Goal: Task Accomplishment & Management: Manage account settings

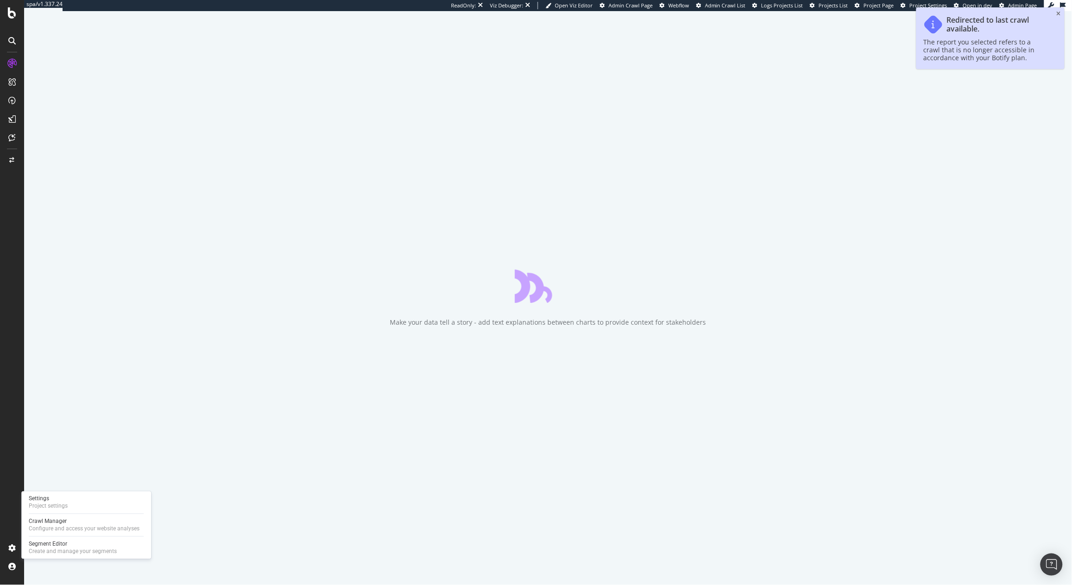
click at [45, 513] on div "Settings Project settings Crawl Manager Configure and access your website analy…" at bounding box center [86, 526] width 130 height 68
click at [53, 506] on div "Project settings" at bounding box center [48, 506] width 39 height 7
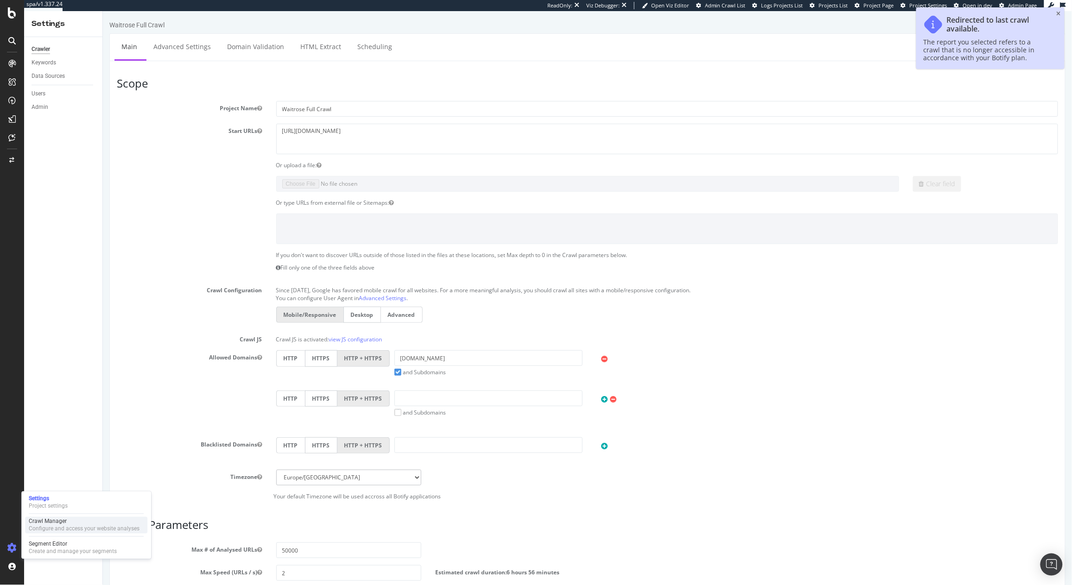
click at [55, 519] on div "Crawl Manager" at bounding box center [84, 521] width 111 height 7
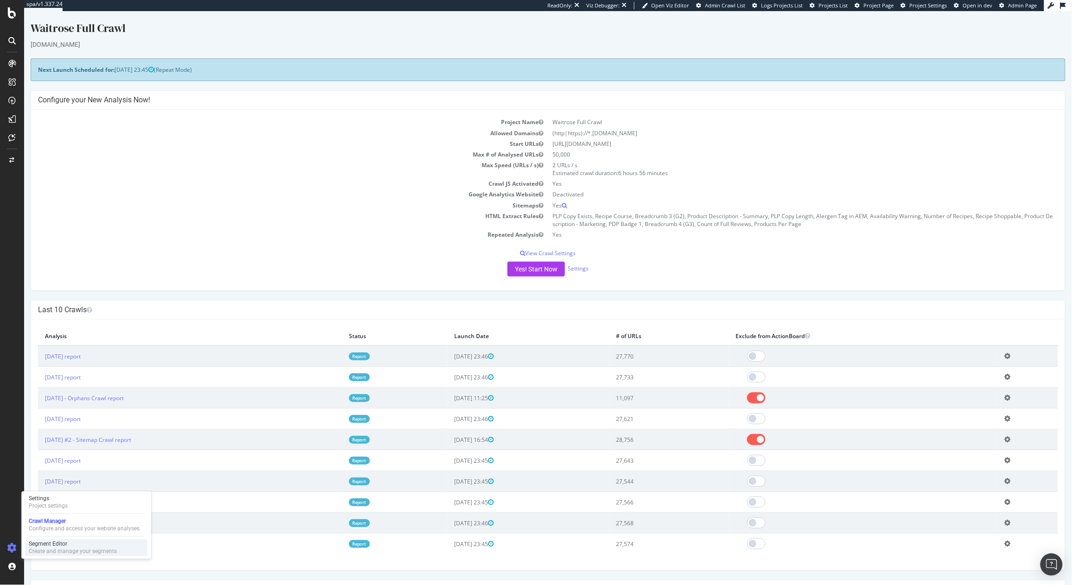
click at [60, 545] on div "Segment Editor" at bounding box center [73, 544] width 88 height 7
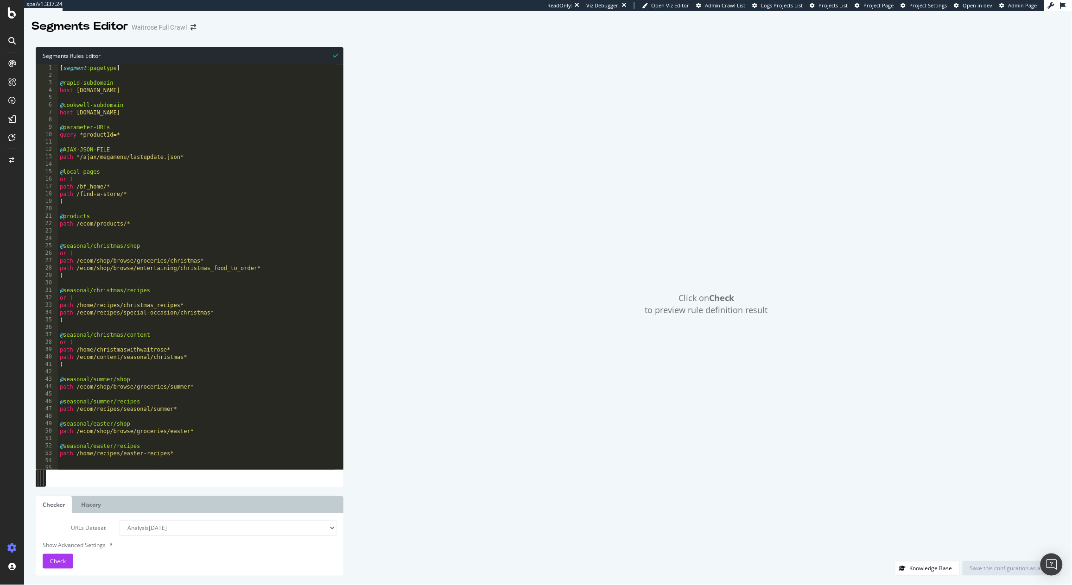
type textarea "[segment:pagetype]"
click at [151, 70] on div "[ segment : pagetype ] @ rapid-subdomain host rapid.waitrose.com @ cookwell-sub…" at bounding box center [310, 270] width 504 height 412
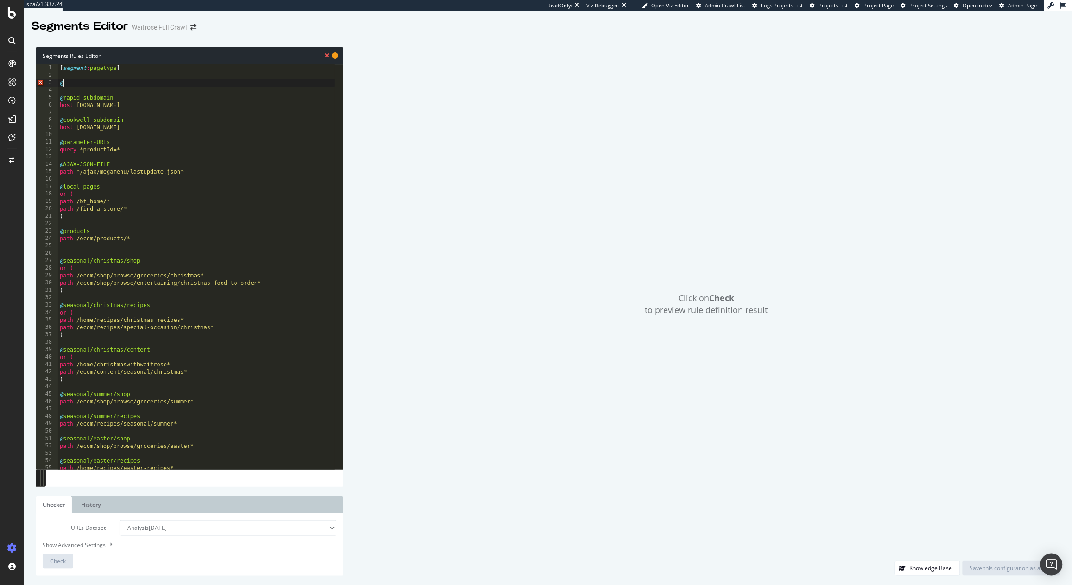
paste textarea "srsltid"
type textarea "@srsltid-urls"
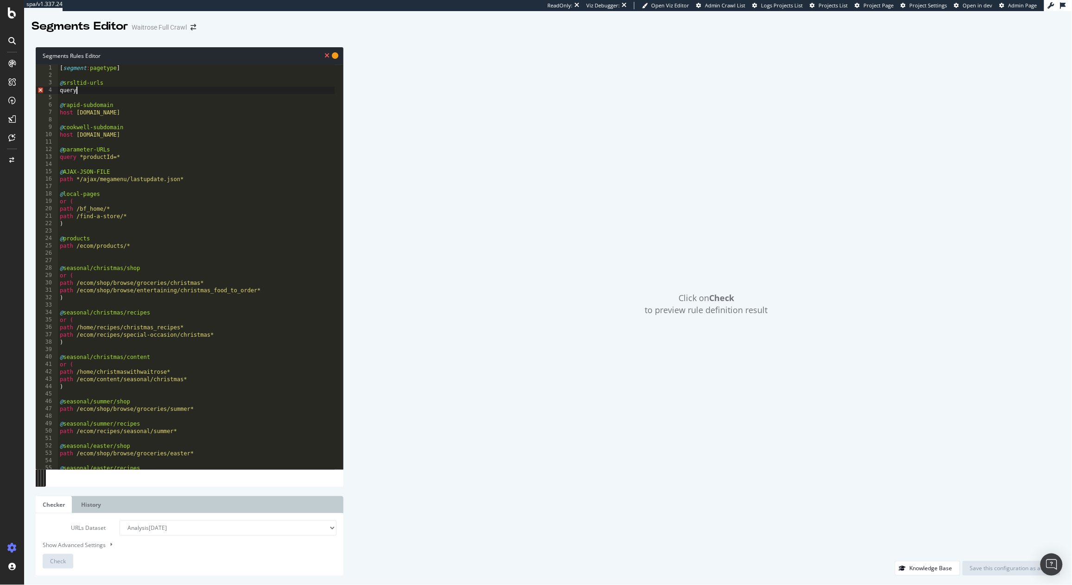
scroll to position [0, 0]
paste textarea "srsltid"
click at [77, 89] on div "[ segment : pagetype ] @ srsltid-urls query srsltid @ rapid-subdomain host rapi…" at bounding box center [310, 270] width 504 height 412
type textarea "query srsltid*"
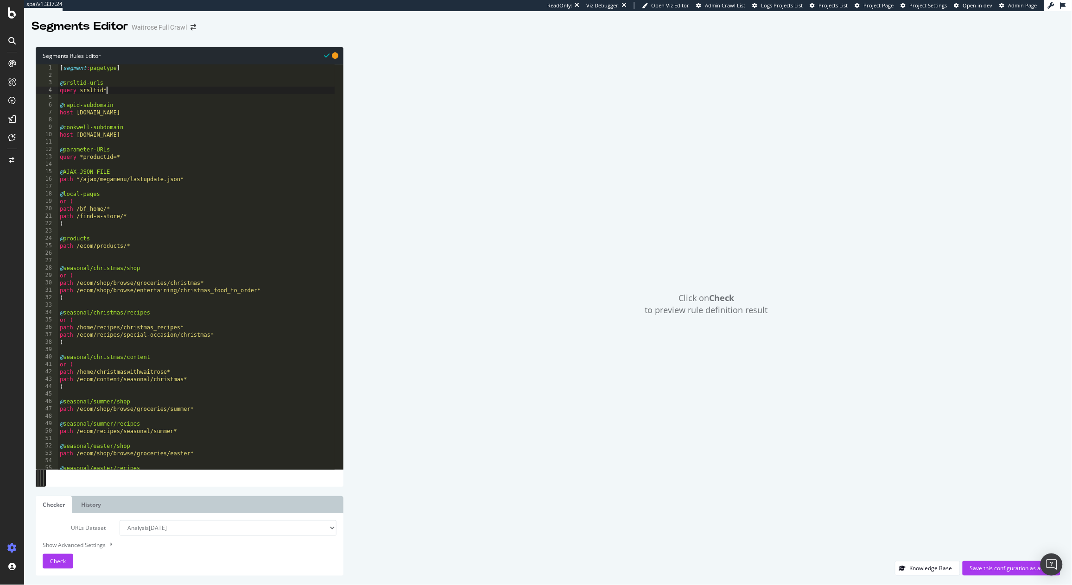
click at [170, 530] on select "Analysis 2025 Sep. 6th Analysis 2025 Aug. 30th Analysis 2025 Aug. 27th Analysis…" at bounding box center [228, 528] width 217 height 16
click at [192, 523] on select "Analysis 2025 Sep. 6th Analysis 2025 Aug. 30th Analysis 2025 Aug. 27th Analysis…" at bounding box center [228, 528] width 217 height 16
select select "urlList"
click at [120, 520] on select "Analysis 2025 Sep. 6th Analysis 2025 Aug. 30th Analysis 2025 Aug. 27th Analysis…" at bounding box center [228, 528] width 217 height 16
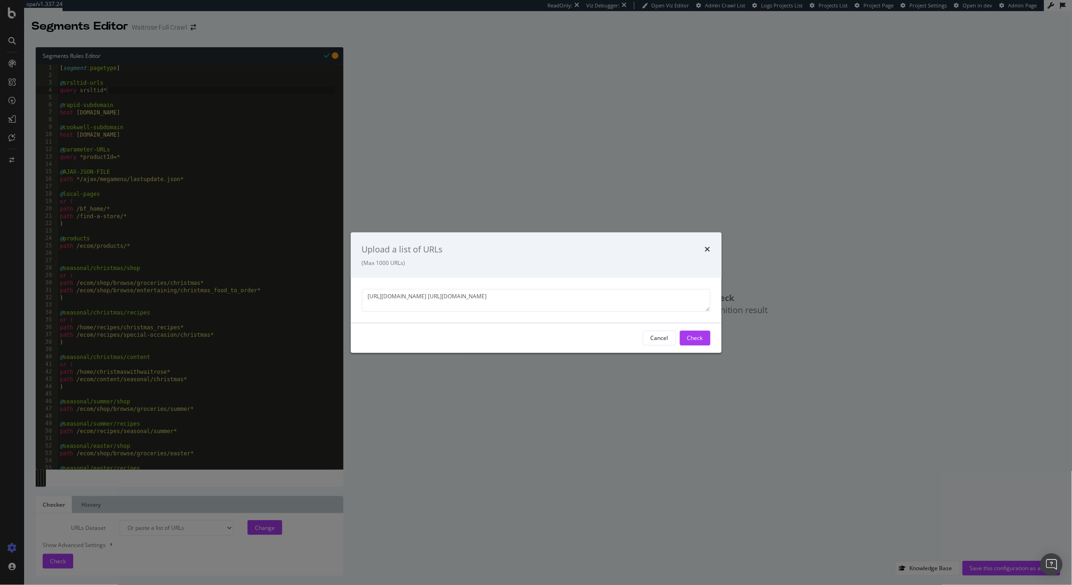
scroll to position [13, 0]
click at [691, 341] on div "Check" at bounding box center [695, 338] width 16 height 8
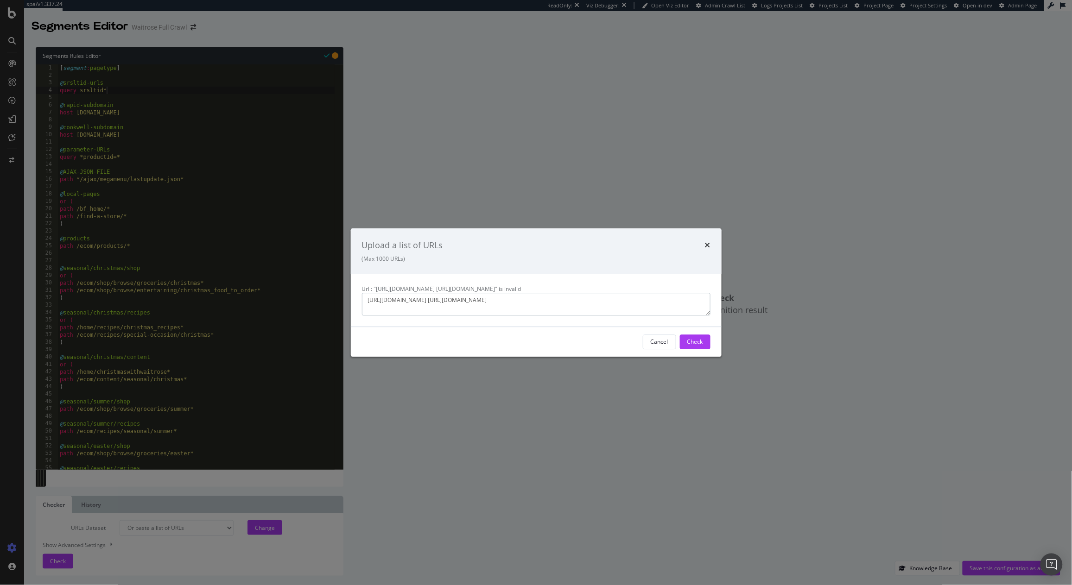
click at [555, 316] on textarea "https://www.waitrose.com/ecom/shop/browse/groceries/baby_and_toddler/baby_and_t…" at bounding box center [536, 304] width 348 height 22
click at [520, 316] on textarea "https://www.waitrose.com/ecom/shop/browse/groceries/baby_and_toddler/baby_and_t…" at bounding box center [536, 304] width 348 height 22
type textarea "https://www.waitrose.com/ecom/shop/browse/groceries/baby_and_toddler/baby_and_t…"
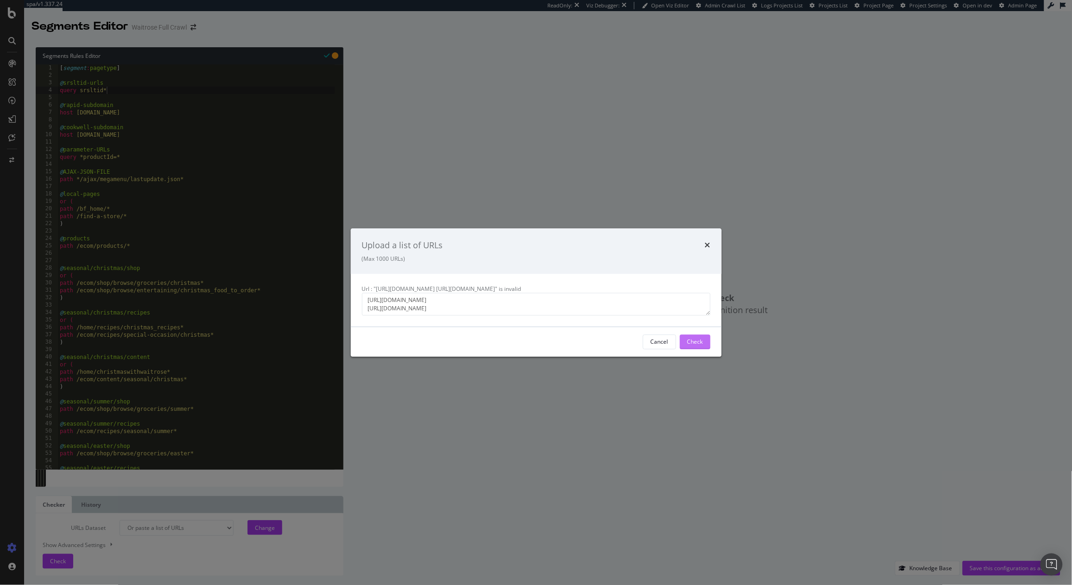
click at [698, 346] on div "Check" at bounding box center [695, 342] width 16 height 8
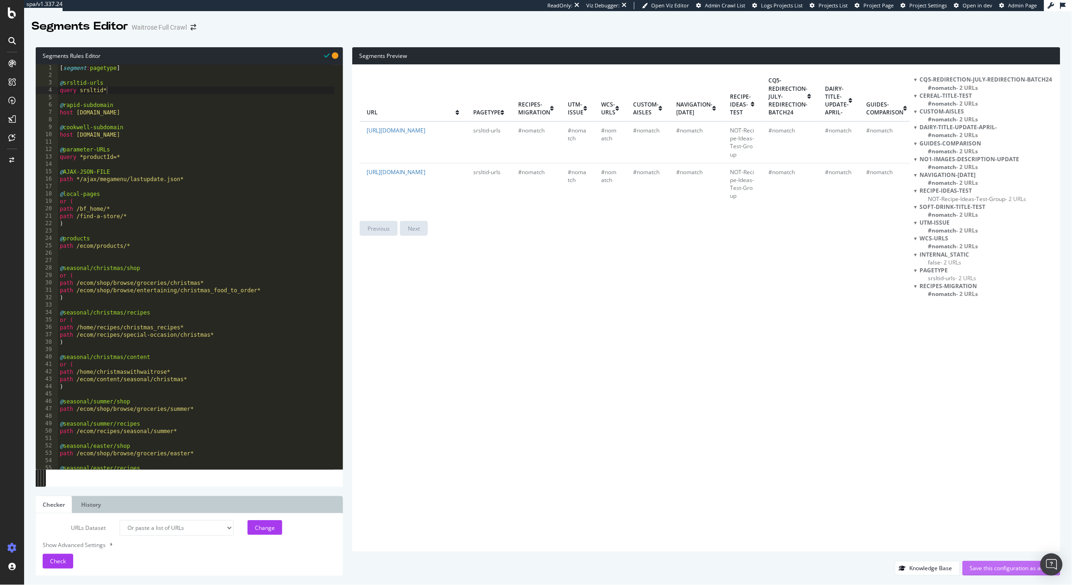
click at [1007, 570] on div "Save this configuration as active" at bounding box center [1011, 568] width 83 height 8
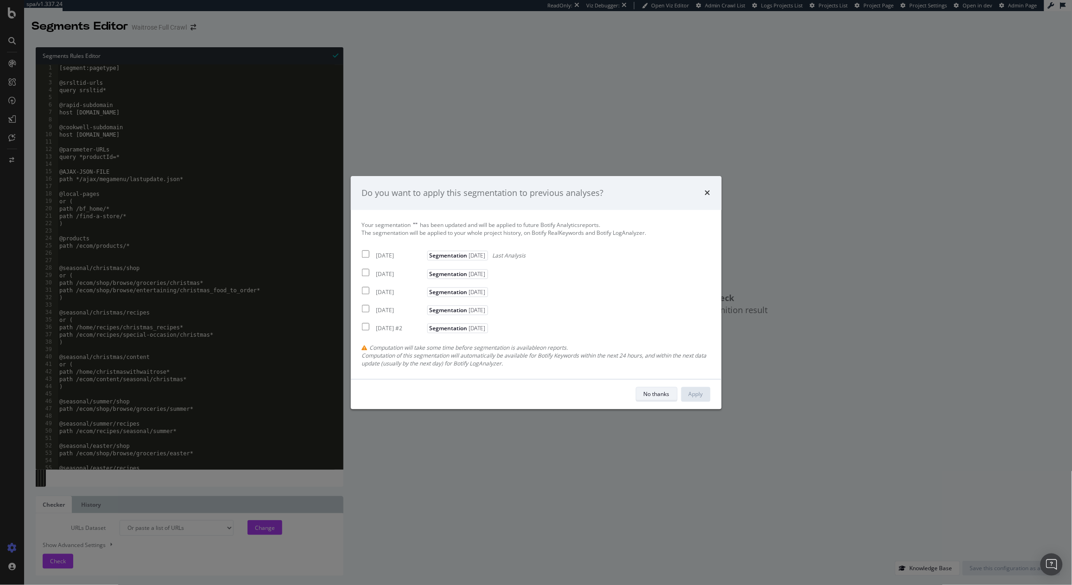
click at [649, 390] on div "No thanks" at bounding box center [657, 394] width 26 height 13
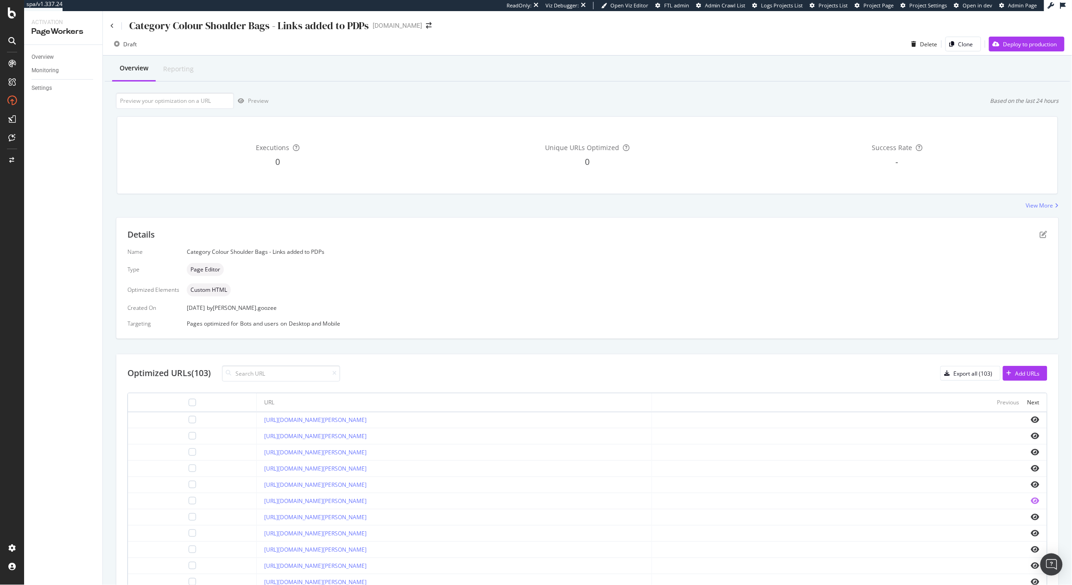
click at [1031, 502] on icon "eye" at bounding box center [1035, 500] width 8 height 7
click at [1020, 503] on div at bounding box center [849, 500] width 380 height 7
click at [1031, 500] on icon "eye" at bounding box center [1035, 500] width 8 height 7
click at [1040, 235] on icon "pen-to-square" at bounding box center [1043, 234] width 7 height 7
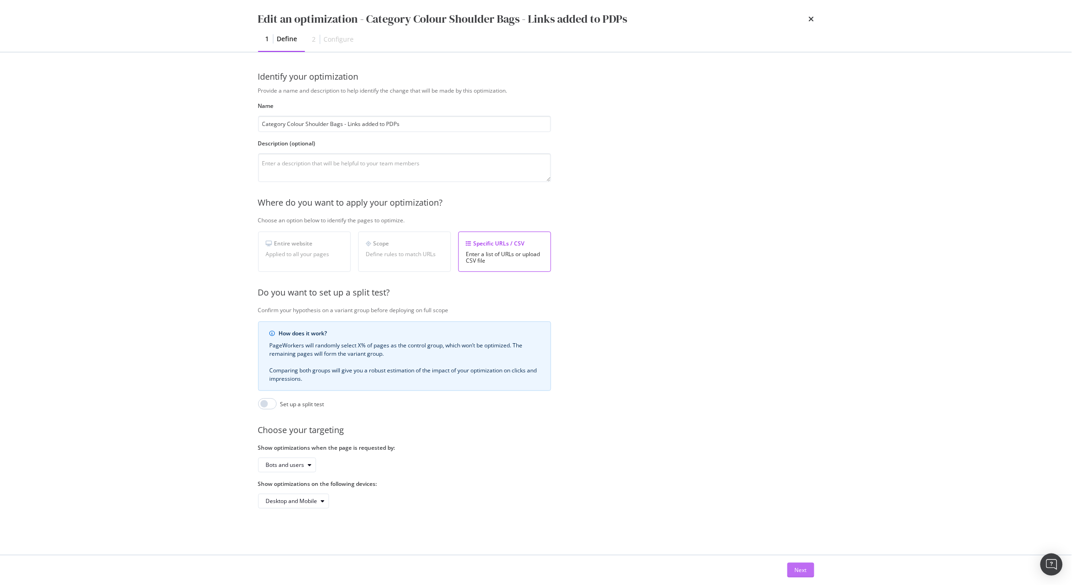
click at [805, 570] on div "Next" at bounding box center [801, 570] width 12 height 8
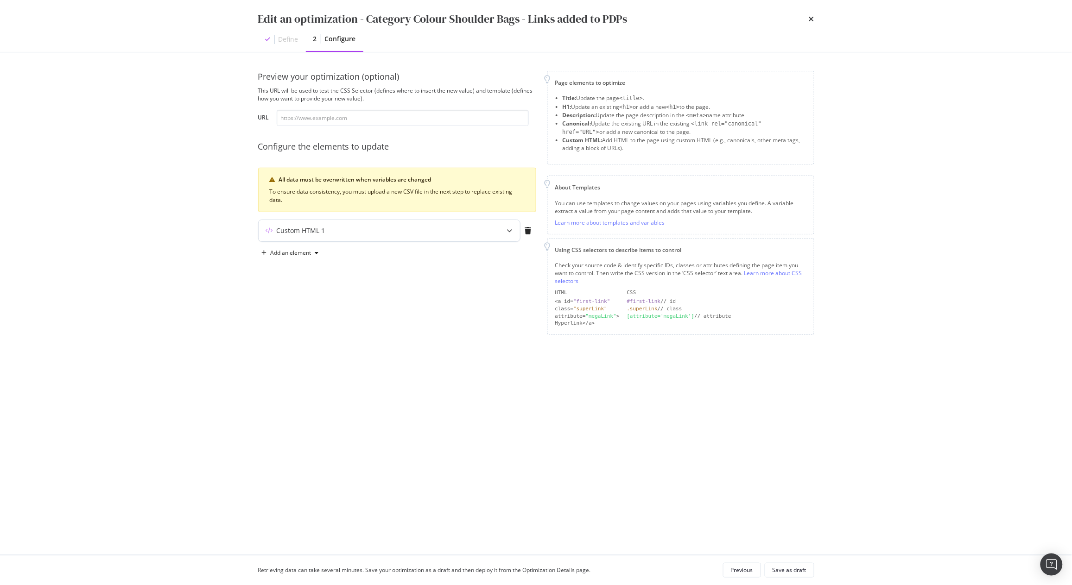
click at [384, 229] on div "Custom HTML 1" at bounding box center [371, 230] width 225 height 9
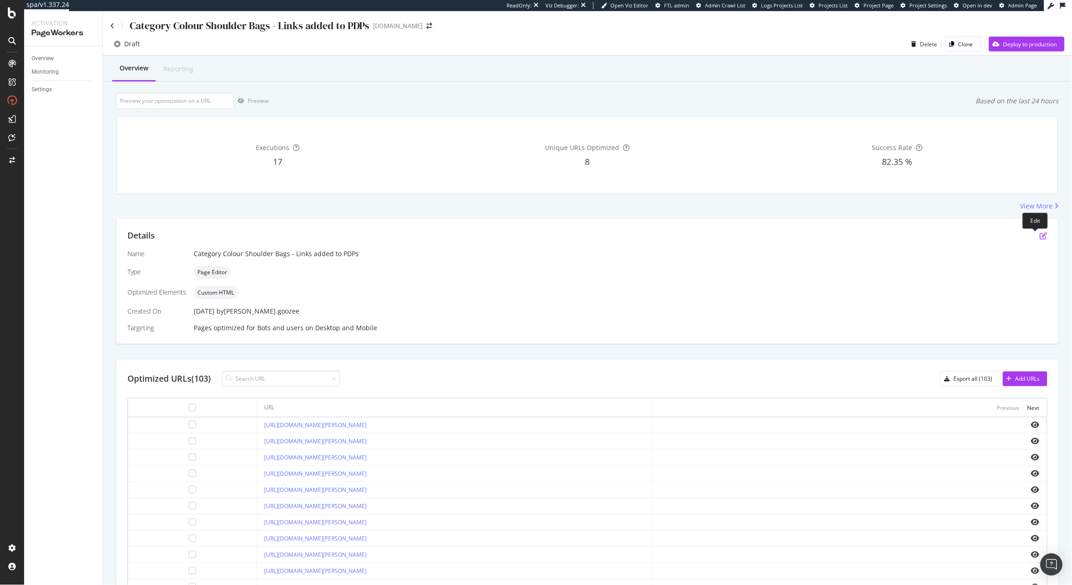
click at [1040, 234] on icon "pen-to-square" at bounding box center [1043, 235] width 7 height 7
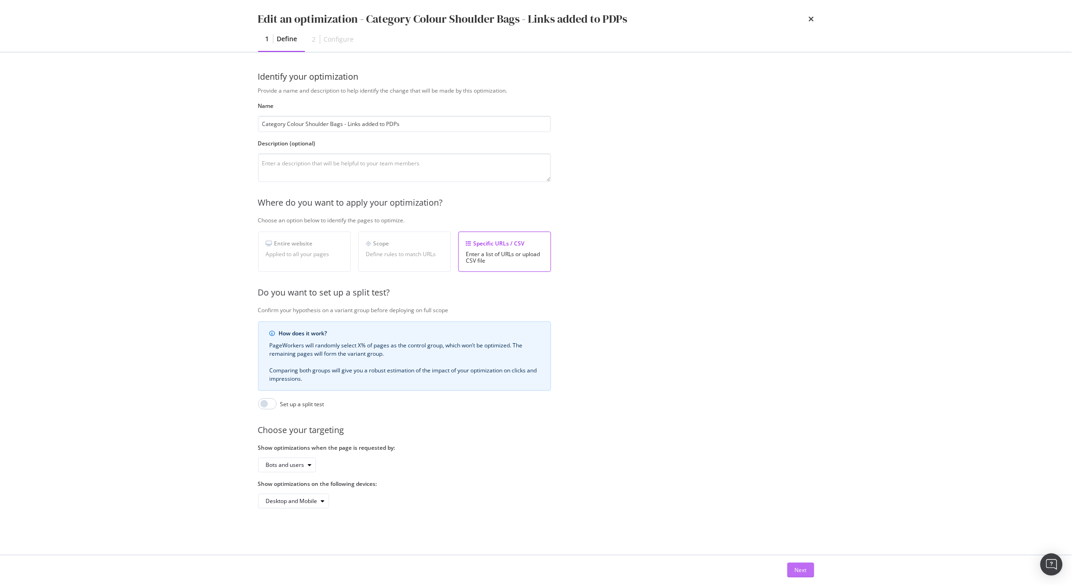
click at [793, 571] on button "Next" at bounding box center [800, 570] width 27 height 15
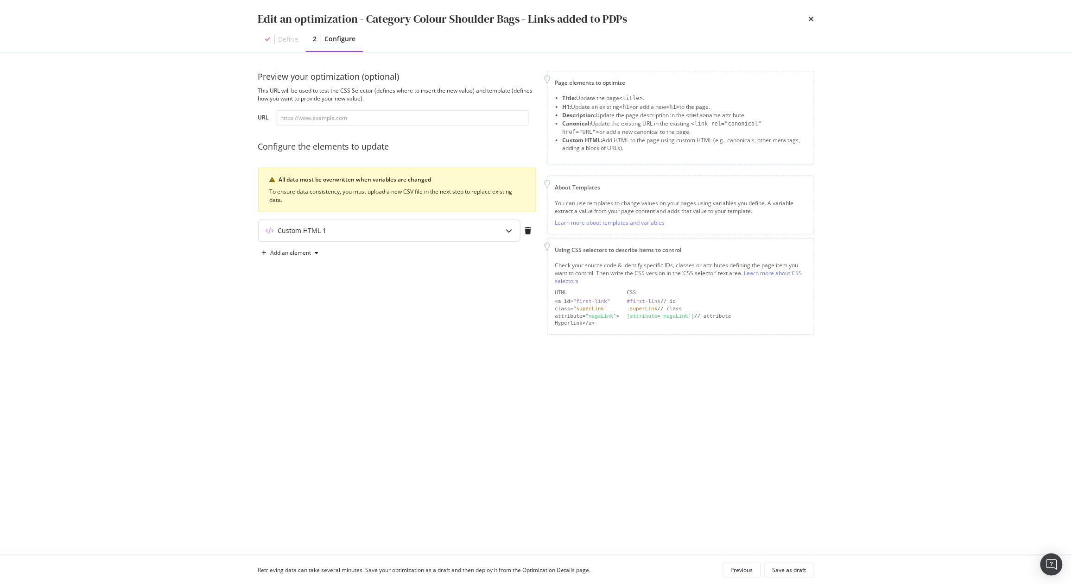
click at [408, 230] on div "Custom HTML 1" at bounding box center [371, 230] width 225 height 9
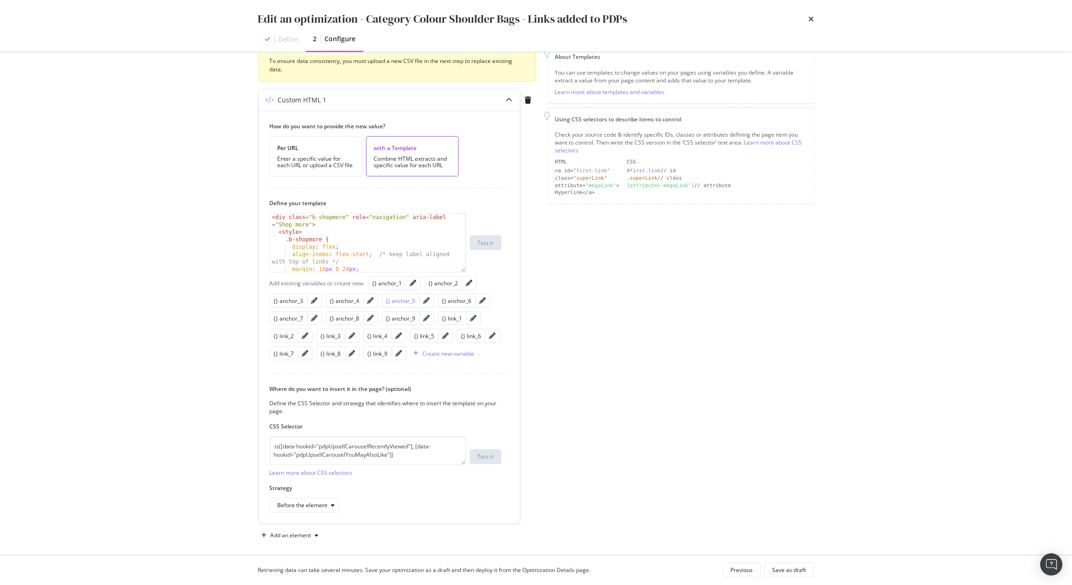
scroll to position [139, 0]
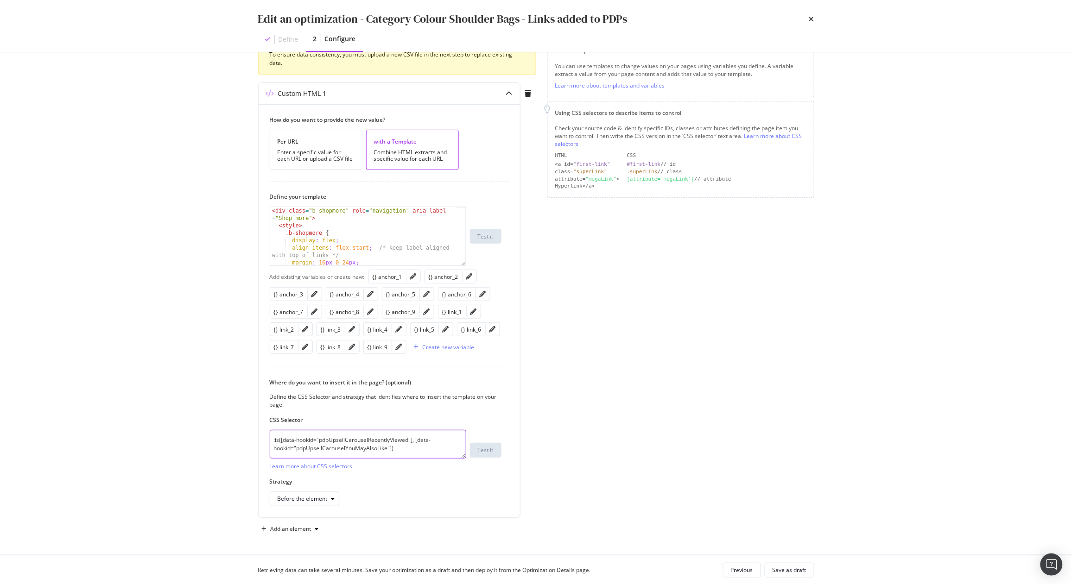
drag, startPoint x: 333, startPoint y: 431, endPoint x: 248, endPoint y: 406, distance: 87.8
click at [248, 406] on div "Preview your optimization (optional) This URL will be used to test the CSS Sele…" at bounding box center [536, 303] width 593 height 503
paste textarea "[data-hookid="pdpUpsellCarouselRecentlyViewed"], [data-hookid="pdpUpsellCarouse…"
type textarea "[data-hookid="pdpUpsellCarouselRecentlyViewed"], [data-hookid="pdpUpsellCarouse…"
click at [784, 569] on div "Save as draft" at bounding box center [790, 570] width 34 height 8
